Goal: Task Accomplishment & Management: Use online tool/utility

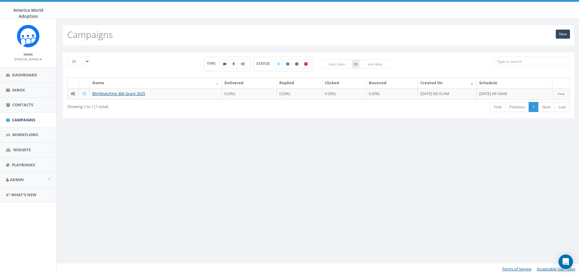
drag, startPoint x: 93, startPoint y: 0, endPoint x: 499, endPoint y: 258, distance: 481.5
click at [499, 258] on div "New Campaigns 25 50 100 TYPE STATUS to Name Delivered Replied Clicked Bounced C…" at bounding box center [318, 147] width 525 height 256
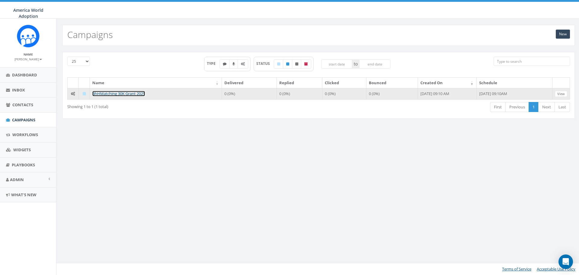
click at [109, 92] on link "BhHMatching 30K Grant 2025" at bounding box center [118, 93] width 53 height 5
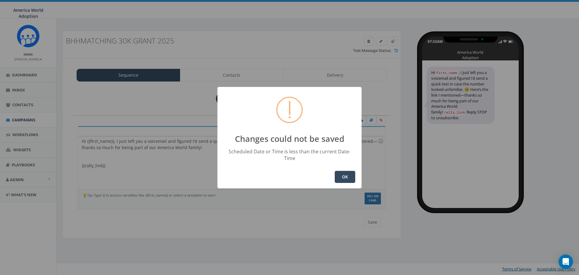
click at [346, 171] on button "OK" at bounding box center [345, 177] width 21 height 12
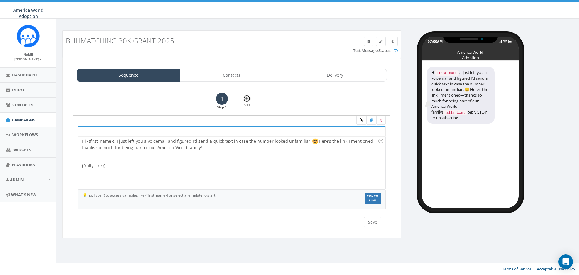
click at [248, 97] on icon at bounding box center [247, 99] width 3 height 4
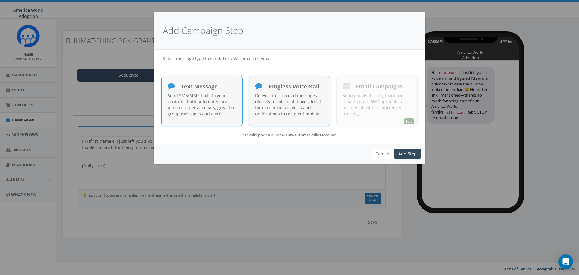
click at [267, 88] on span "Ringless Voicemail" at bounding box center [290, 86] width 57 height 7
click at [404, 152] on link "Add Step" at bounding box center [408, 154] width 26 height 10
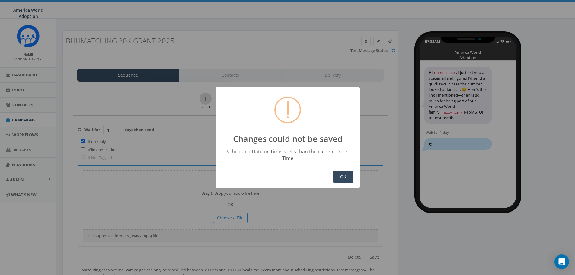
click at [344, 176] on button "OK" at bounding box center [343, 177] width 21 height 12
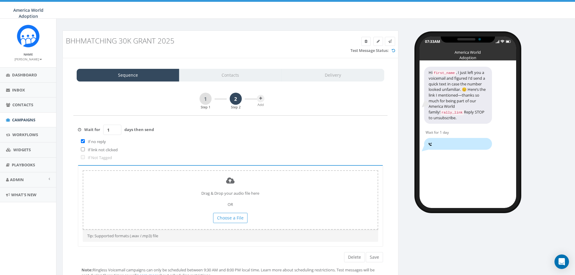
click at [301, 76] on div "Sequence Contacts Delivery" at bounding box center [230, 75] width 307 height 13
click at [116, 128] on input "2" at bounding box center [112, 130] width 18 height 10
click at [116, 132] on input "1" at bounding box center [112, 130] width 18 height 10
type input "0"
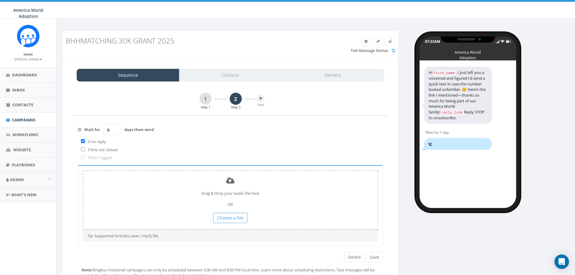
click at [116, 132] on input "0" at bounding box center [112, 130] width 18 height 10
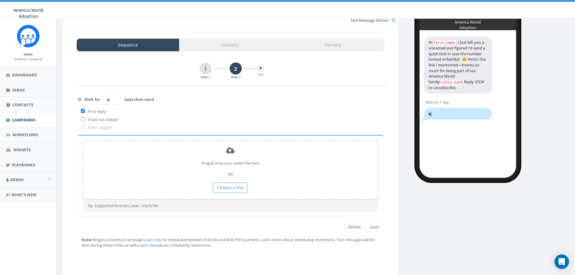
scroll to position [44, 0]
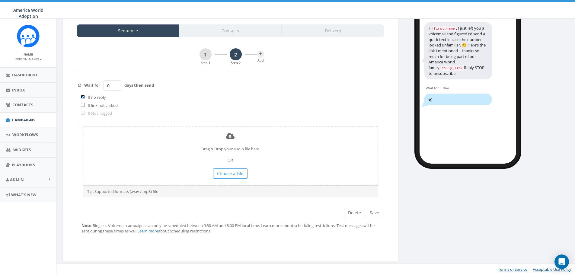
click at [84, 97] on input "checkbox" at bounding box center [83, 97] width 4 height 4
checkbox input "false"
click at [241, 176] on span "Choose a File" at bounding box center [230, 173] width 27 height 6
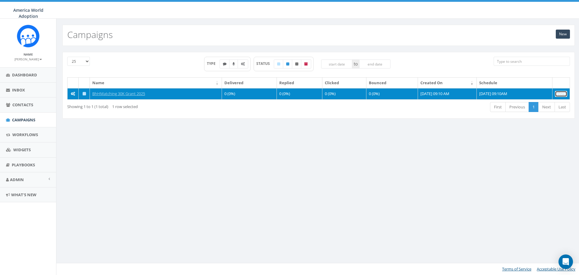
click at [557, 93] on link "View" at bounding box center [561, 94] width 12 height 6
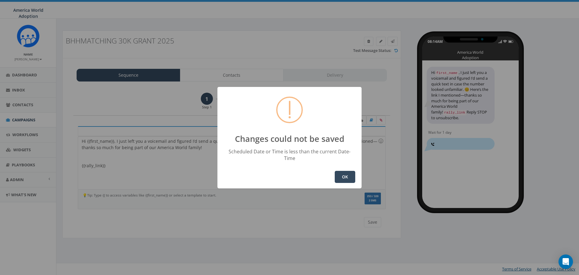
click at [349, 176] on button "OK" at bounding box center [345, 177] width 21 height 12
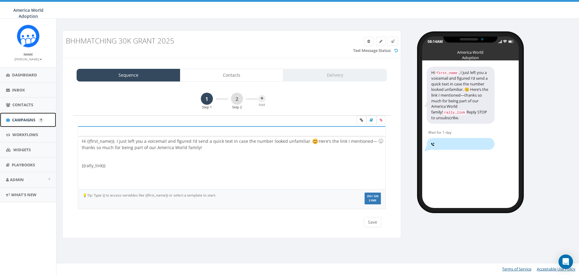
click at [32, 118] on span "Campaigns" at bounding box center [23, 119] width 23 height 5
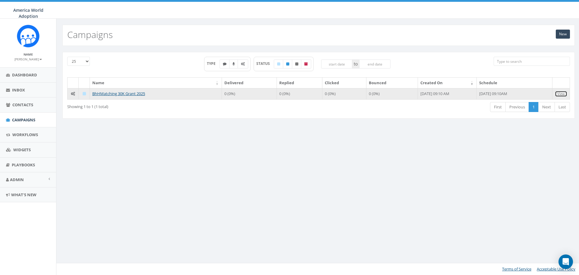
click at [557, 92] on link "View" at bounding box center [561, 94] width 12 height 6
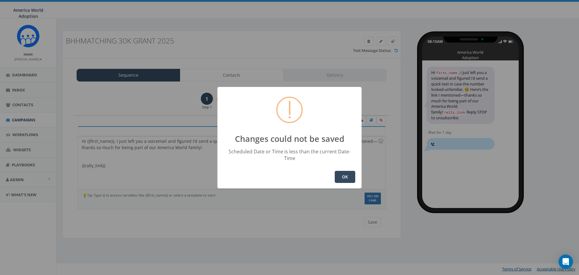
click at [341, 174] on button "OK" at bounding box center [345, 177] width 21 height 12
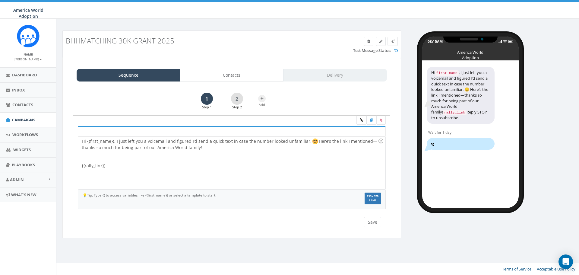
click at [313, 76] on div "Sequence Contacts Delivery" at bounding box center [232, 75] width 310 height 13
click at [363, 78] on div "Sequence Contacts Delivery" at bounding box center [232, 75] width 310 height 13
click at [25, 121] on span "Campaigns" at bounding box center [23, 119] width 23 height 5
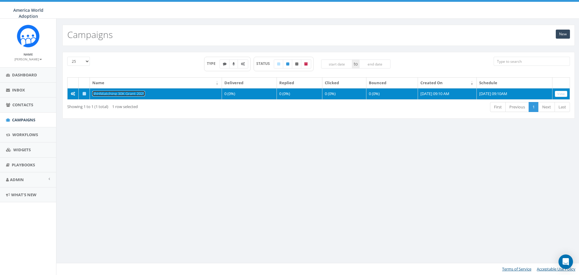
click at [143, 94] on link "BhHMatching 30K Grant 2025" at bounding box center [118, 93] width 53 height 5
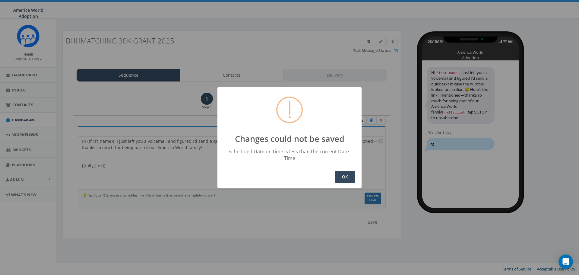
click at [351, 176] on button "OK" at bounding box center [345, 177] width 21 height 12
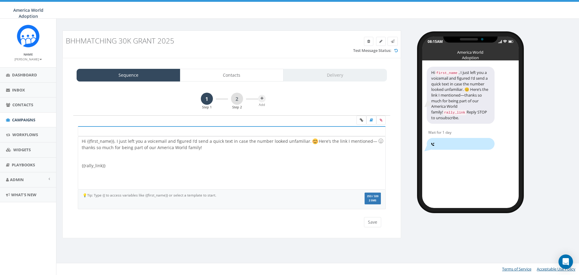
click at [328, 76] on div "Sequence Contacts Delivery" at bounding box center [232, 75] width 310 height 13
click at [34, 116] on link "Campaigns" at bounding box center [28, 120] width 56 height 15
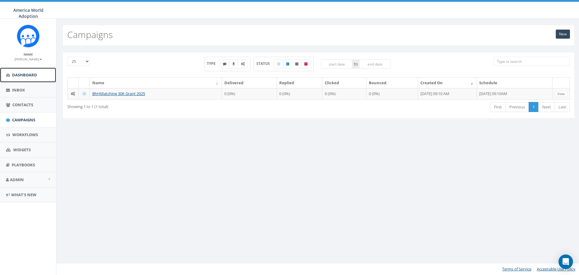
click at [34, 72] on span "Dashboard" at bounding box center [24, 74] width 25 height 5
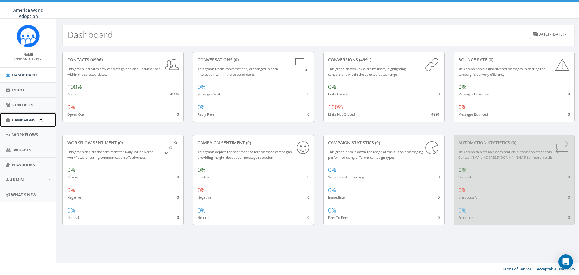
click at [31, 119] on span "Campaigns" at bounding box center [23, 119] width 23 height 5
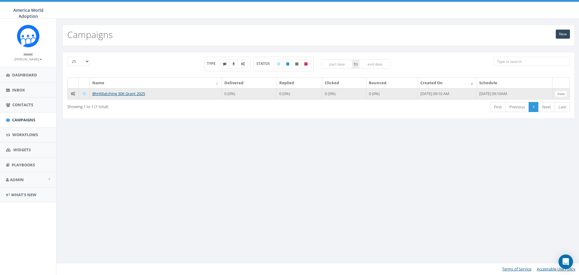
click at [84, 95] on icon at bounding box center [84, 94] width 3 height 4
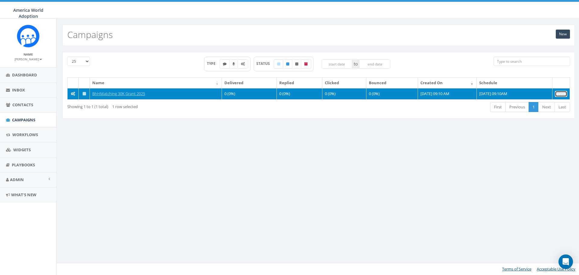
click at [558, 93] on link "View" at bounding box center [561, 94] width 12 height 6
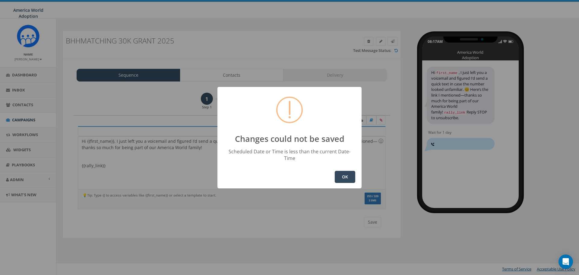
click at [350, 174] on button "OK" at bounding box center [345, 177] width 21 height 12
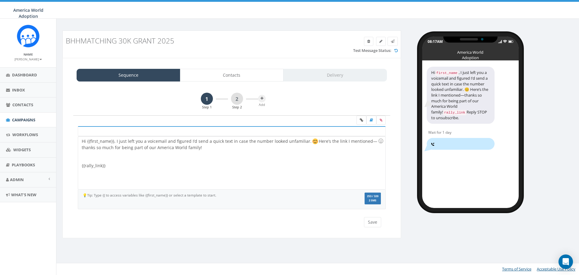
click at [335, 74] on div "Sequence Contacts Delivery" at bounding box center [232, 75] width 310 height 13
click at [14, 120] on span "Campaigns" at bounding box center [23, 119] width 23 height 5
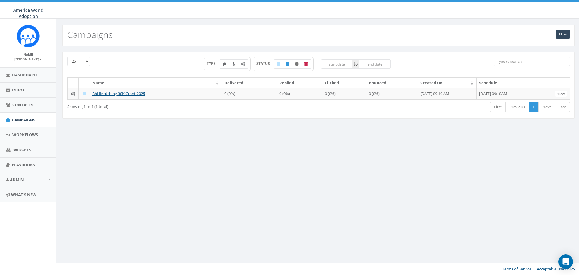
click at [485, 83] on th "Schedule" at bounding box center [515, 83] width 76 height 11
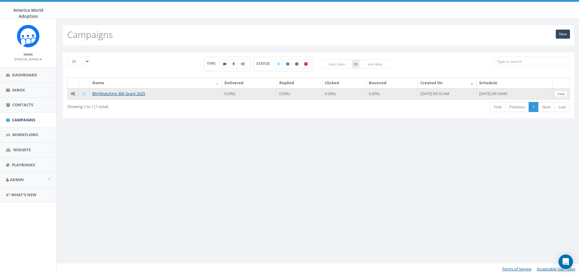
click at [492, 89] on td "2025-08-12, 09:10AM" at bounding box center [515, 93] width 76 height 11
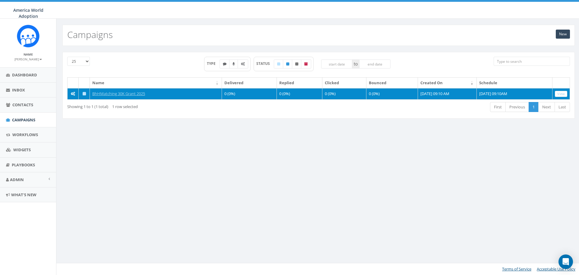
click at [494, 93] on td "2025-08-12, 09:10AM" at bounding box center [515, 93] width 76 height 11
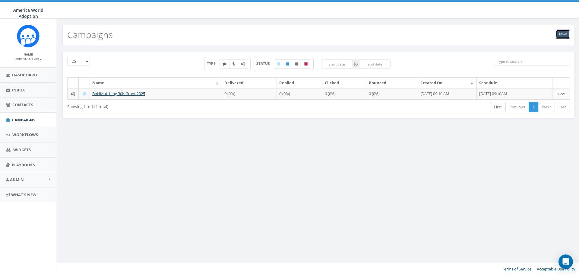
click at [557, 35] on link "New" at bounding box center [563, 34] width 14 height 9
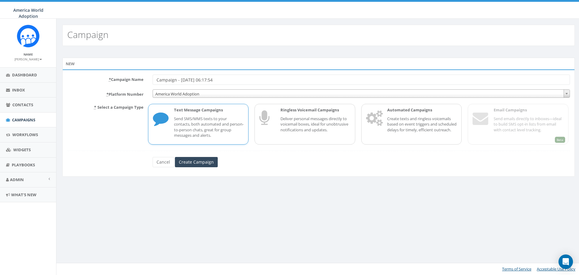
drag, startPoint x: 240, startPoint y: 78, endPoint x: 150, endPoint y: 79, distance: 90.8
click at [152, 79] on div "Campaign - [DATE] 06:17:54" at bounding box center [361, 79] width 426 height 10
type input "BH Matching Grant Campaign"
click at [411, 132] on p "Create texts and ringless voicemails based on event triggers and scheduled dela…" at bounding box center [422, 124] width 70 height 17
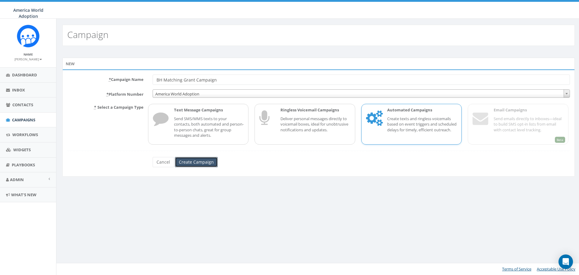
click at [193, 165] on input "Create Campaign" at bounding box center [196, 162] width 43 height 10
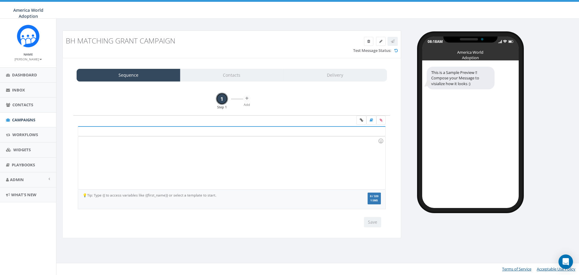
click at [220, 98] on link "1" at bounding box center [222, 99] width 12 height 12
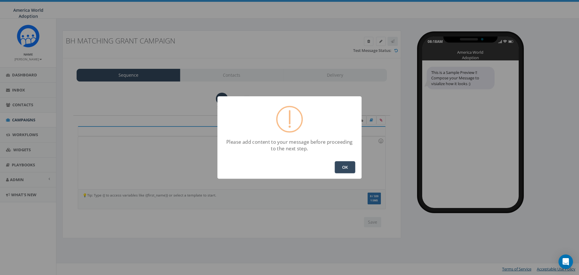
click at [343, 172] on button "OK" at bounding box center [345, 167] width 21 height 12
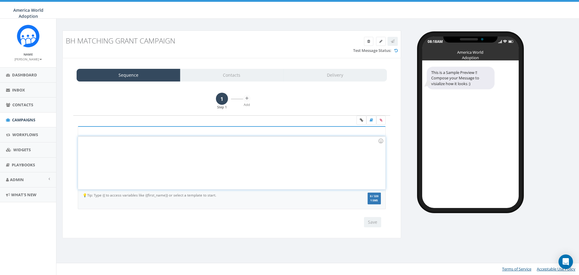
click at [251, 157] on div at bounding box center [231, 162] width 307 height 53
click at [247, 163] on div at bounding box center [231, 162] width 307 height 53
click at [238, 158] on div at bounding box center [231, 162] width 307 height 53
click at [147, 78] on link "Sequence" at bounding box center [129, 75] width 104 height 13
click at [296, 151] on div at bounding box center [231, 162] width 307 height 53
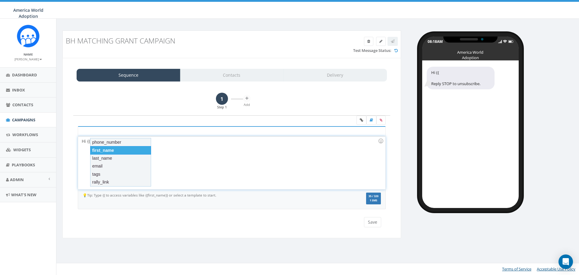
click at [125, 152] on div "first_name" at bounding box center [120, 150] width 61 height 8
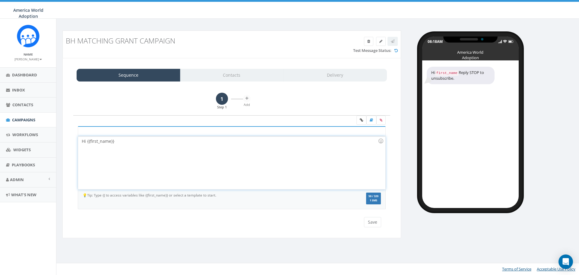
click at [125, 142] on div "Hi {{first_name}}" at bounding box center [231, 162] width 307 height 53
click at [136, 142] on div "Hi {{first_name}}. I am" at bounding box center [231, 162] width 307 height 53
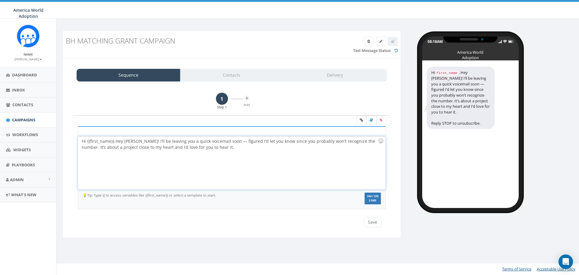
click at [133, 141] on div "Hi {{first_name}}. Hey [PERSON_NAME]! I’ll be leaving you a quick voicemail soo…" at bounding box center [231, 162] width 307 height 53
click at [210, 142] on div "Hi {{first_name}}. I’ll be leaving you a quick voicemail soon — figured I’d let…" at bounding box center [231, 162] width 307 height 53
click at [220, 148] on div "Hi {{first_name}}. I’ll be leaving you a quick voicemail soon — wanted to let y…" at bounding box center [231, 162] width 307 height 53
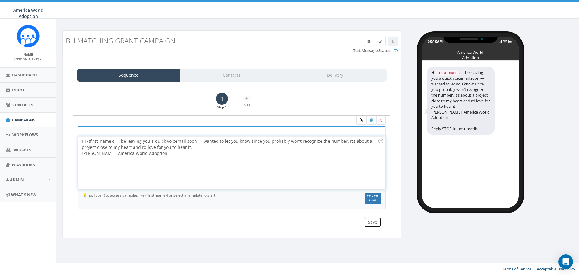
click at [372, 222] on button "Save" at bounding box center [372, 222] width 17 height 10
click at [247, 98] on icon at bounding box center [247, 99] width 3 height 4
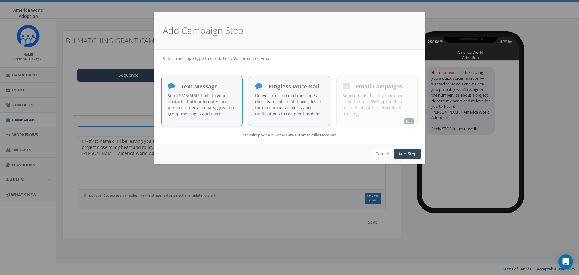
click at [269, 98] on p "Deliver prerecorded messages directly to voicemail boxes, ideal for non-intrusi…" at bounding box center [289, 105] width 69 height 24
click at [404, 153] on link "Add Step" at bounding box center [408, 154] width 26 height 10
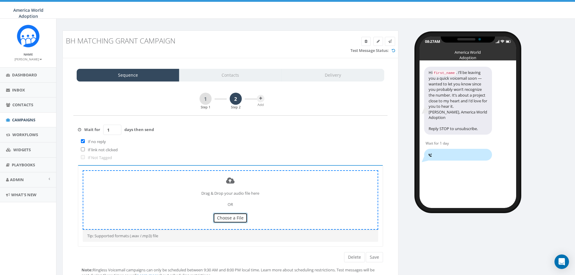
click at [238, 217] on span "Choose a File" at bounding box center [230, 218] width 27 height 6
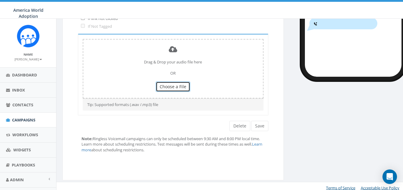
scroll to position [135, 0]
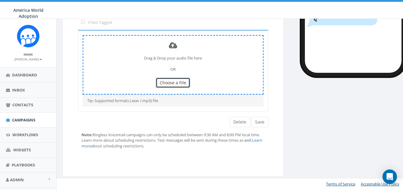
click at [178, 81] on span "Choose a File" at bounding box center [173, 83] width 27 height 6
